Goal: Task Accomplishment & Management: Manage account settings

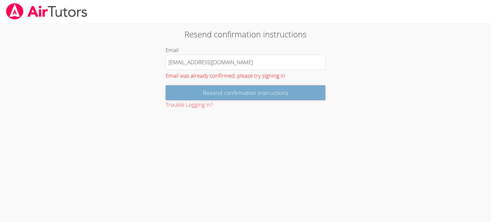
click at [239, 92] on input "Resend confirmation instructions" at bounding box center [246, 92] width 160 height 15
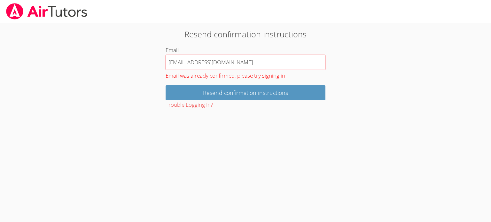
click at [195, 61] on input "[EMAIL_ADDRESS][DOMAIN_NAME]" at bounding box center [246, 62] width 160 height 15
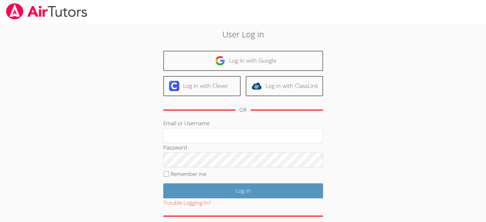
type input "deguzmanp@centinela.k12.ca.us"
click at [196, 174] on label "Remember me" at bounding box center [189, 173] width 36 height 7
click at [169, 174] on input "Remember me" at bounding box center [166, 173] width 5 height 5
checkbox input "true"
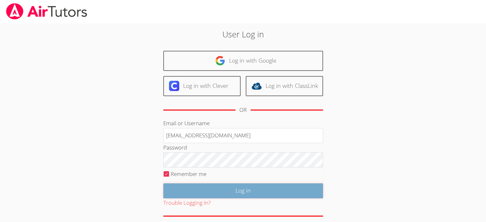
click at [173, 188] on input "Log in" at bounding box center [243, 190] width 160 height 15
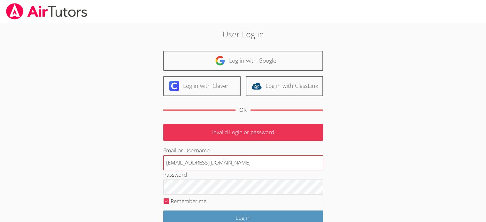
click at [189, 159] on input "[EMAIL_ADDRESS][DOMAIN_NAME]" at bounding box center [243, 162] width 160 height 15
click at [211, 162] on input "deguzmanp@centinela.k12.ca.us" at bounding box center [243, 162] width 160 height 15
click at [200, 163] on input "deguzmanp@centinela.k12.ca.us" at bounding box center [243, 162] width 160 height 15
drag, startPoint x: 200, startPoint y: 163, endPoint x: 316, endPoint y: 169, distance: 115.5
click at [316, 169] on input "deguzmanp@centinela.k12.ca.us" at bounding box center [243, 162] width 160 height 15
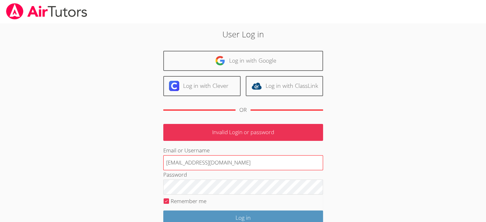
type input "[EMAIL_ADDRESS][DOMAIN_NAME]"
click at [163, 211] on input "Log in" at bounding box center [243, 218] width 160 height 15
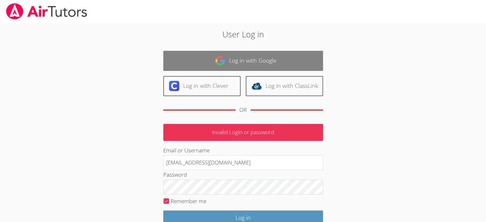
click at [237, 58] on link "Log in with Google" at bounding box center [243, 61] width 160 height 20
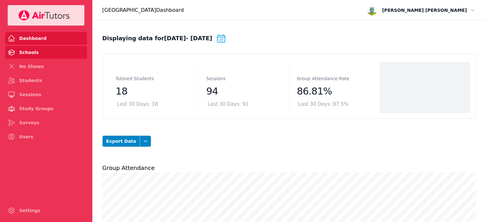
click at [43, 50] on link "Schools" at bounding box center [46, 52] width 82 height 13
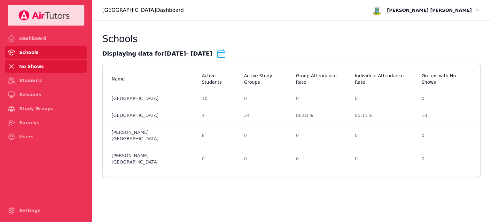
click at [45, 63] on link "No Shows" at bounding box center [46, 66] width 82 height 13
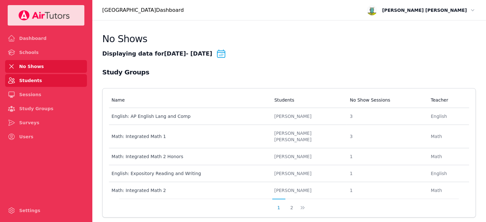
click at [51, 76] on link "Students" at bounding box center [46, 80] width 82 height 13
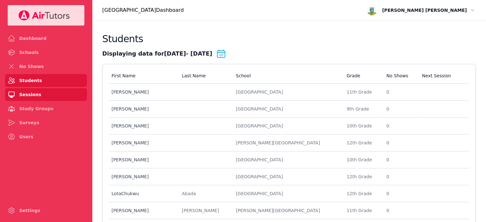
click at [32, 97] on link "Sessions" at bounding box center [46, 94] width 82 height 13
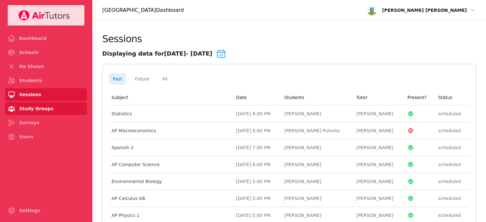
click at [36, 106] on link "Study Groups" at bounding box center [46, 108] width 82 height 13
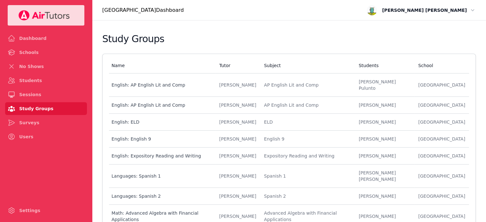
click at [473, 7] on icon "button" at bounding box center [472, 10] width 6 height 6
click at [447, 38] on button "Logout" at bounding box center [455, 36] width 41 height 10
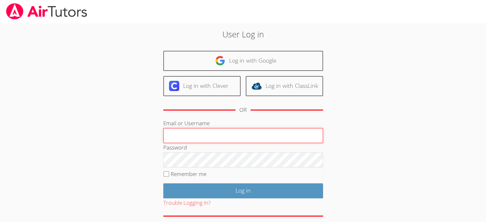
type input "[EMAIL_ADDRESS][DOMAIN_NAME]"
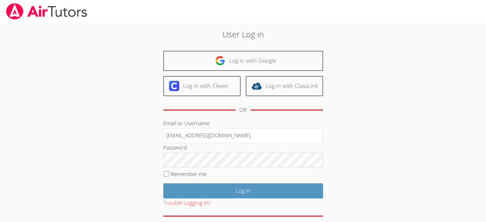
click at [390, 42] on div "User Log in Log in with Google Log in with Clever Log in with ClassLink OR Emai…" at bounding box center [243, 131] width 365 height 217
